Goal: Navigation & Orientation: Find specific page/section

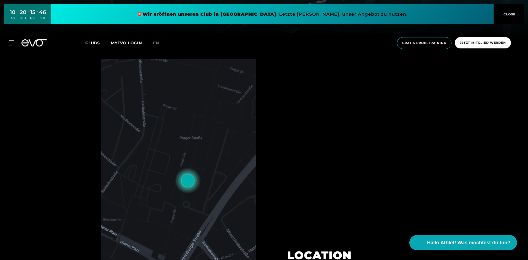
click at [186, 181] on img at bounding box center [178, 170] width 155 height 222
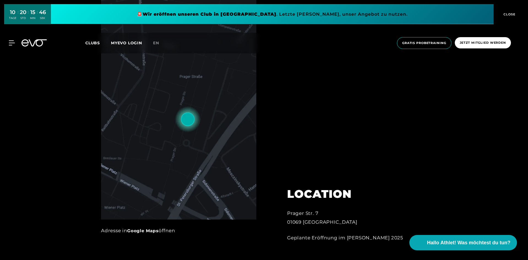
scroll to position [303, 0]
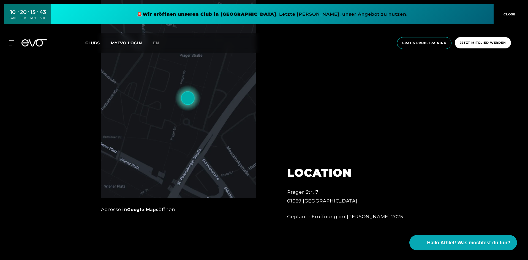
click at [149, 208] on link "Google Maps" at bounding box center [142, 209] width 31 height 5
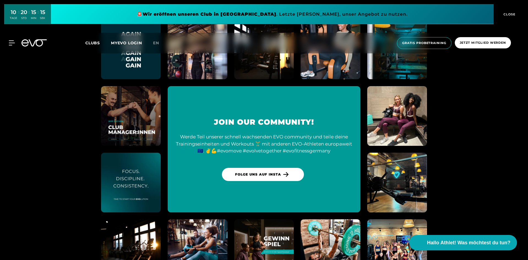
scroll to position [1459, 0]
click at [492, 166] on section "Join our Community! Werde Teil unserer schnell wachsenden EVO community und tei…" at bounding box center [264, 149] width 528 height 298
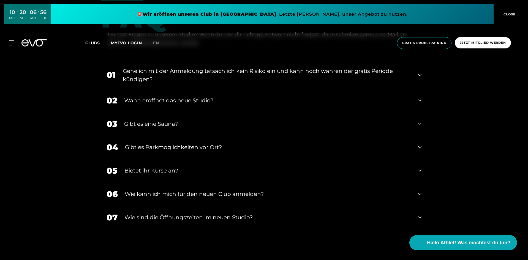
scroll to position [1033, 0]
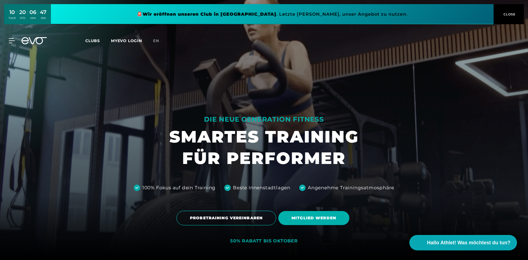
click at [92, 40] on span "Clubs" at bounding box center [92, 40] width 15 height 5
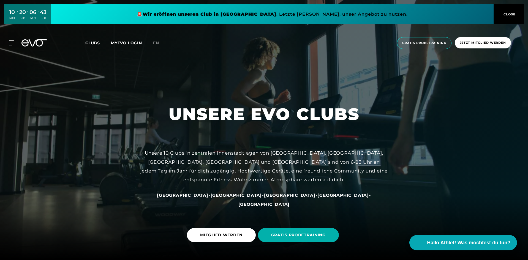
click at [92, 43] on span "Clubs" at bounding box center [92, 42] width 15 height 5
